Goal: Task Accomplishment & Management: Complete application form

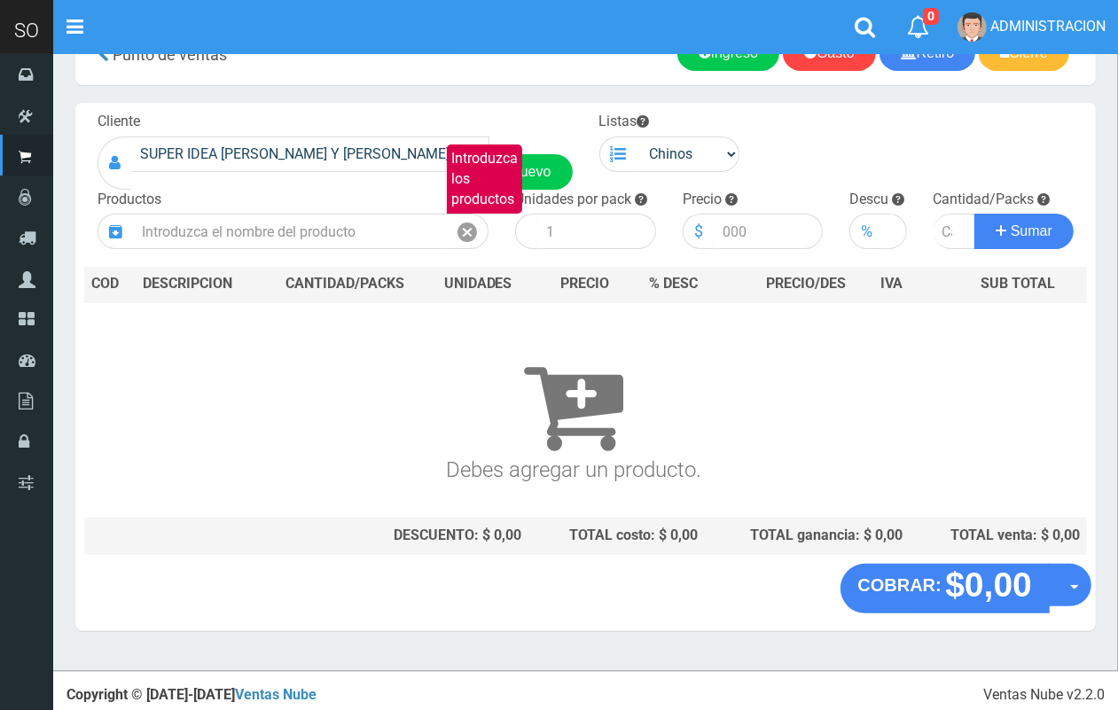
scroll to position [53, 0]
